Goal: Task Accomplishment & Management: Complete application form

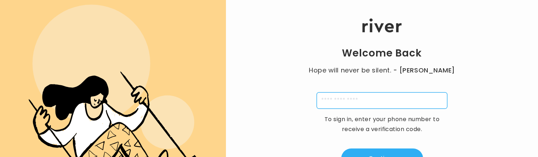
click at [347, 102] on input "tel" at bounding box center [382, 100] width 131 height 16
type input "**********"
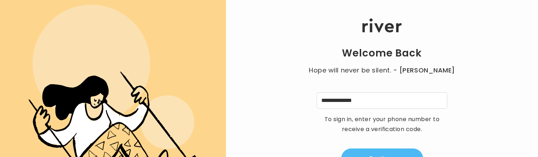
click at [381, 151] on button "Continue" at bounding box center [382, 159] width 82 height 20
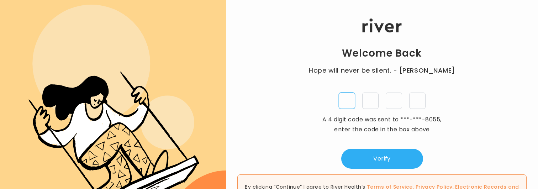
click at [346, 106] on input "tel" at bounding box center [347, 100] width 16 height 16
type input "*"
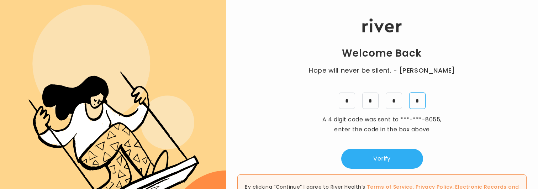
click at [418, 97] on input "*" at bounding box center [417, 100] width 16 height 16
type input "*"
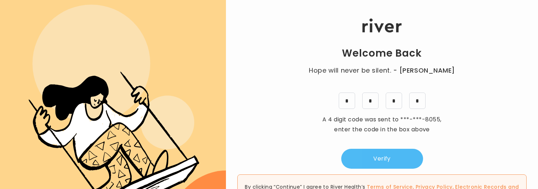
click at [365, 157] on button "Verify" at bounding box center [382, 159] width 82 height 20
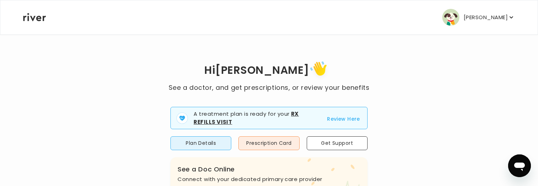
click at [469, 20] on p "[PERSON_NAME]" at bounding box center [485, 17] width 44 height 10
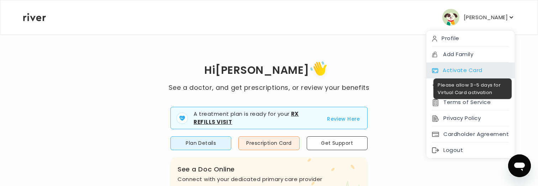
click at [447, 68] on div "Activate Card" at bounding box center [470, 71] width 88 height 16
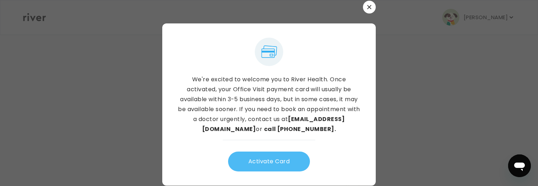
click at [273, 157] on button "Activate Card" at bounding box center [269, 162] width 82 height 20
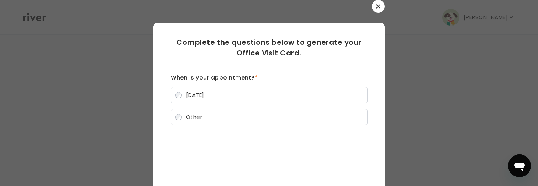
click at [249, 94] on label "[DATE]" at bounding box center [269, 95] width 197 height 16
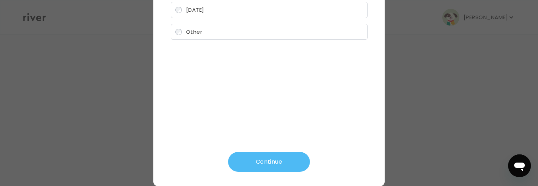
click at [264, 157] on button "Continue" at bounding box center [269, 162] width 82 height 20
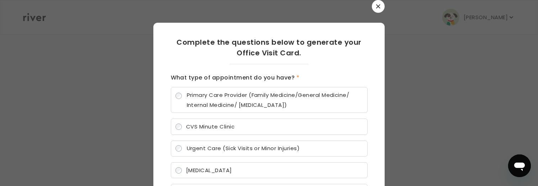
click at [228, 100] on span "Primary Care Provider (Family Medicine/General Medicine/ Internal Medicine/ [ME…" at bounding box center [275, 100] width 176 height 20
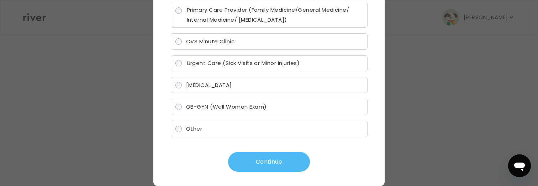
click at [262, 157] on button "Continue" at bounding box center [269, 162] width 82 height 20
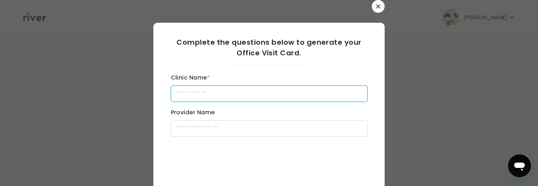
click at [212, 97] on input "Clinic Name *" at bounding box center [269, 94] width 197 height 16
type input "**********"
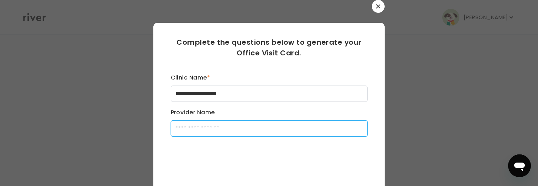
click at [217, 125] on input "Provider Name" at bounding box center [269, 129] width 197 height 16
type input "**********"
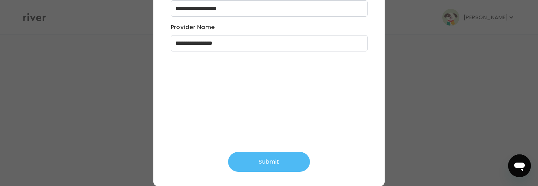
click at [259, 157] on button "Submit" at bounding box center [269, 162] width 82 height 20
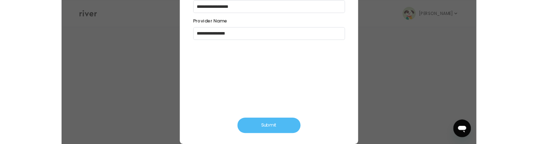
scroll to position [63, 0]
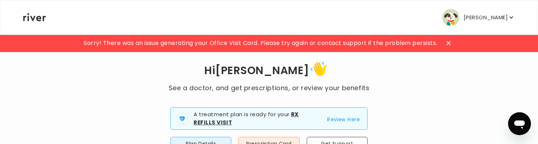
click at [464, 23] on button "[PERSON_NAME]" at bounding box center [478, 17] width 73 height 17
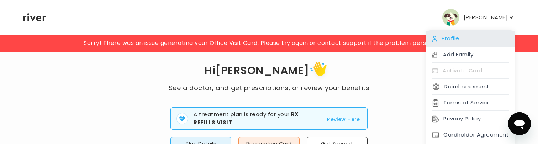
click at [461, 44] on div "Profile" at bounding box center [470, 39] width 88 height 16
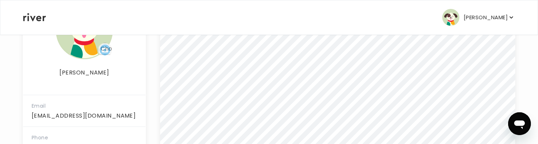
scroll to position [193, 0]
